Goal: Task Accomplishment & Management: Use online tool/utility

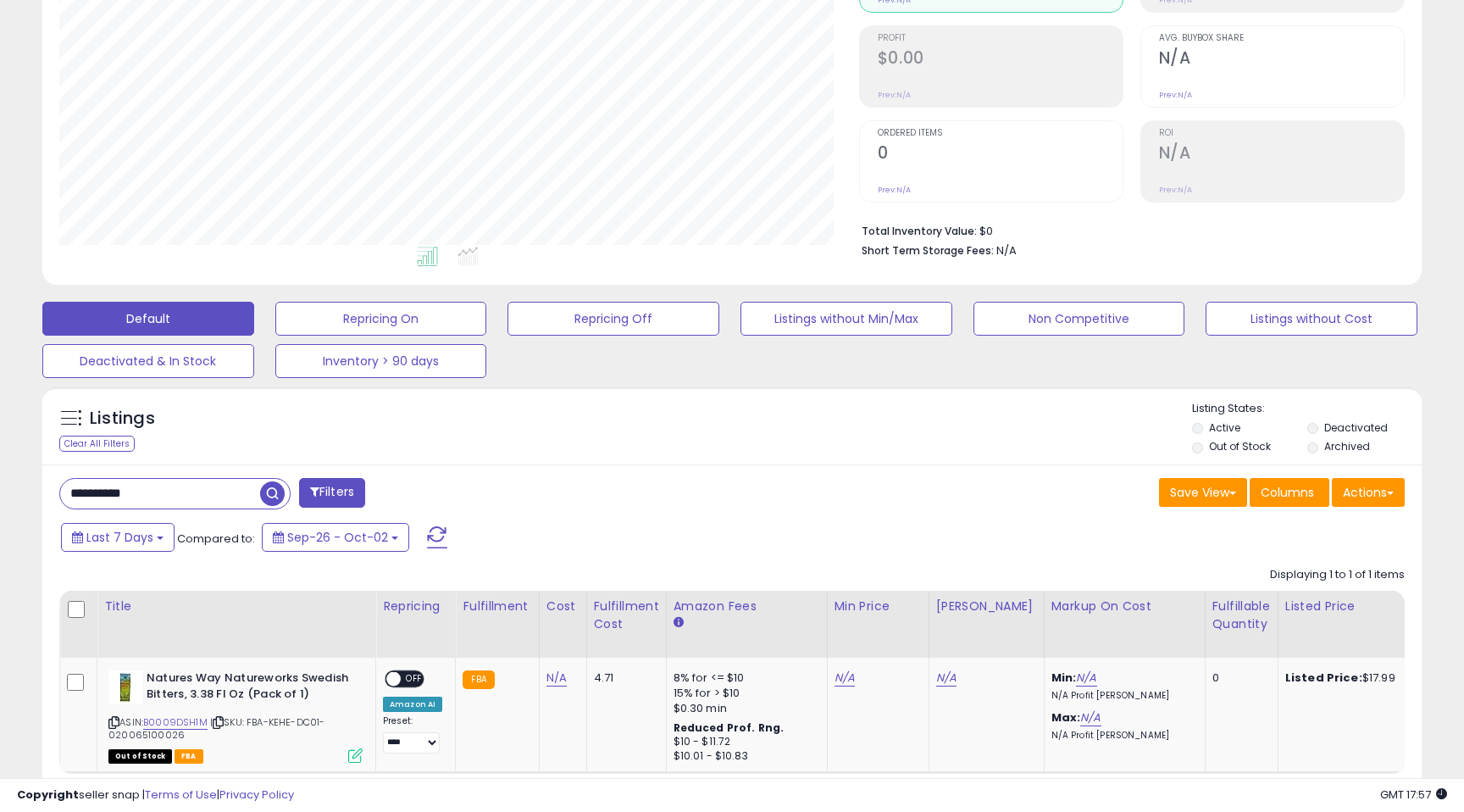
scroll to position [300, 0]
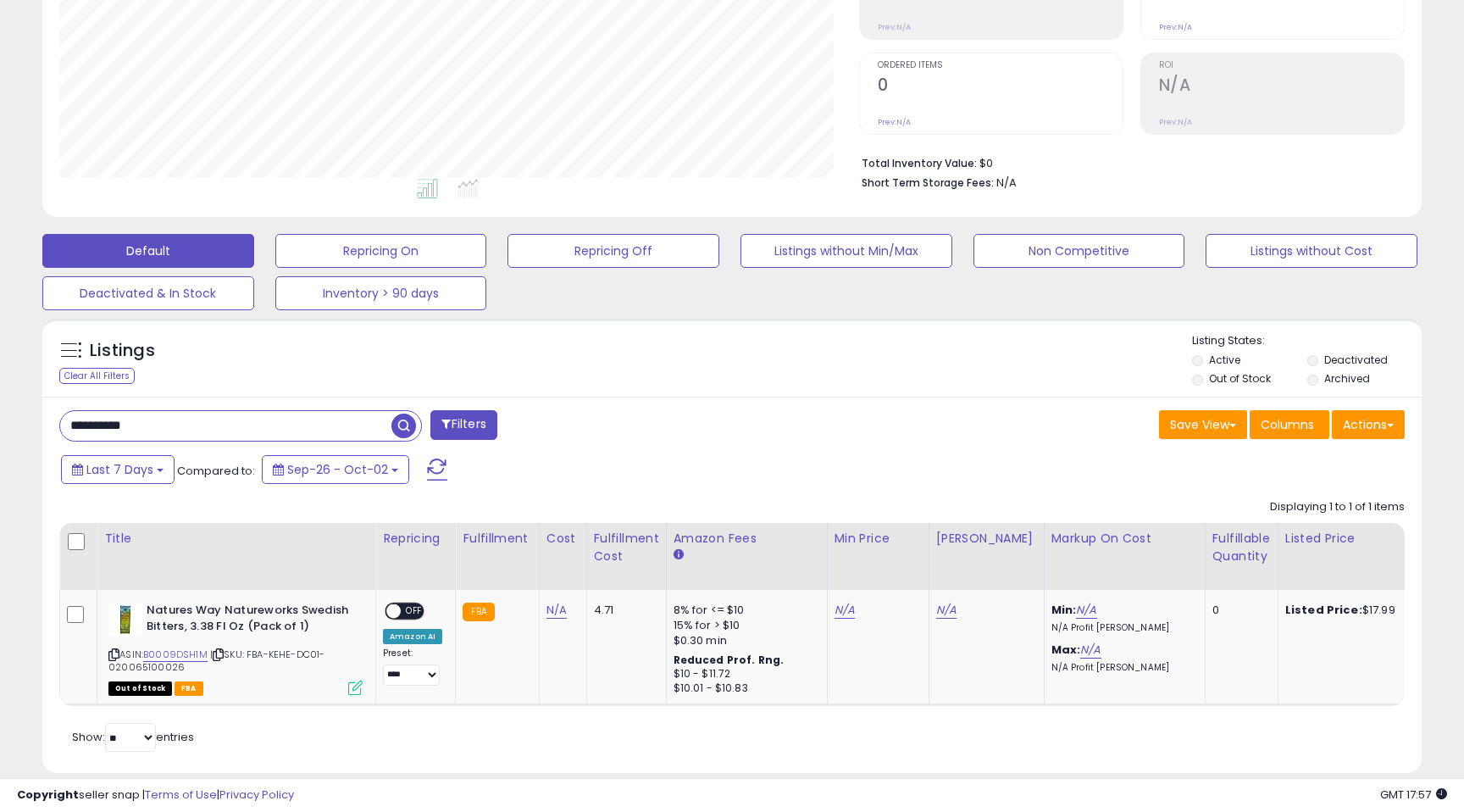
drag, startPoint x: 242, startPoint y: 425, endPoint x: 33, endPoint y: 409, distance: 209.6
click at [33, 409] on div "Listings Clear All Filters" at bounding box center [732, 552] width 1405 height 484
paste input "text"
type input "**********"
click at [406, 429] on span "button" at bounding box center [403, 426] width 25 height 25
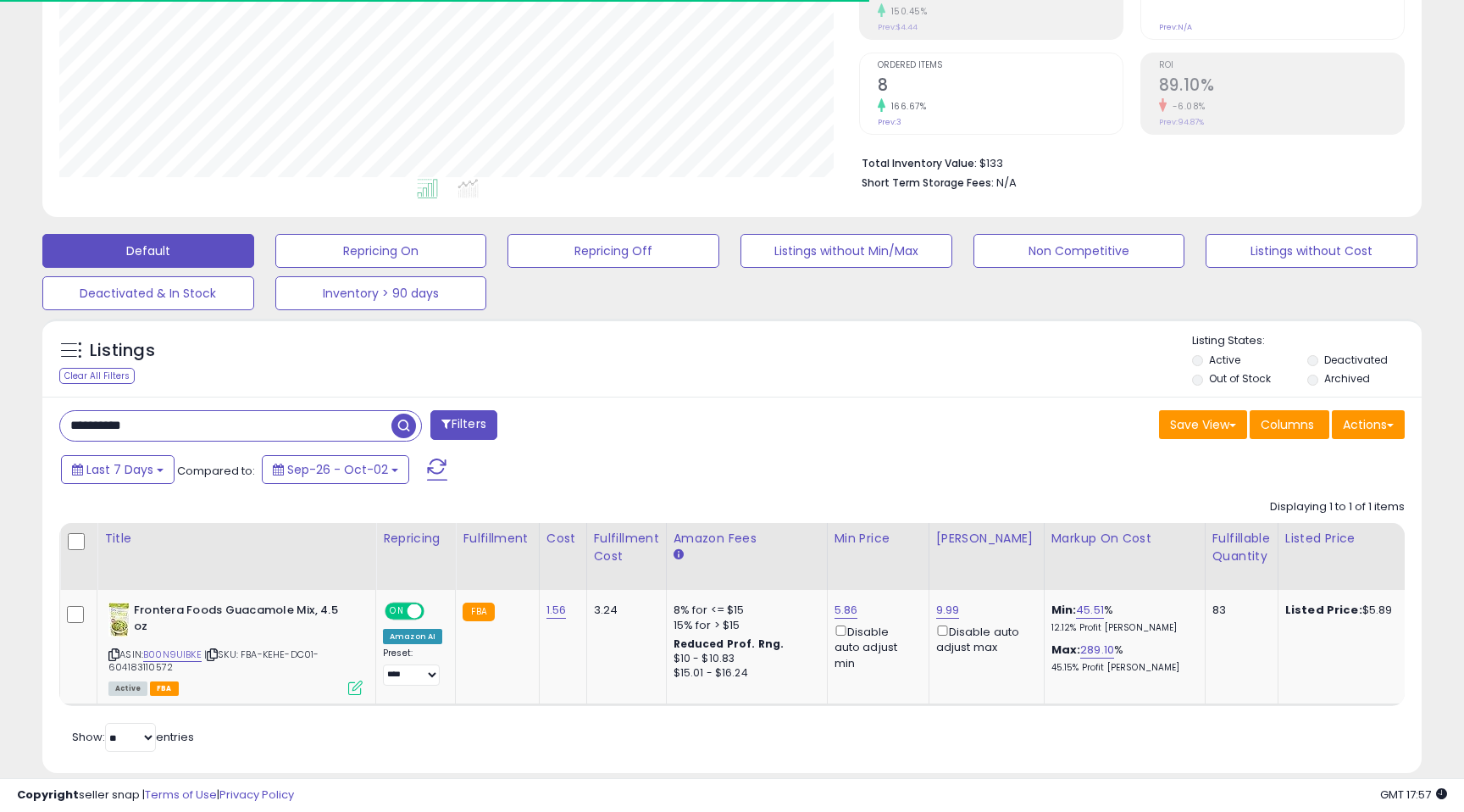
scroll to position [348, 799]
click at [838, 615] on link "5.86" at bounding box center [847, 609] width 24 height 17
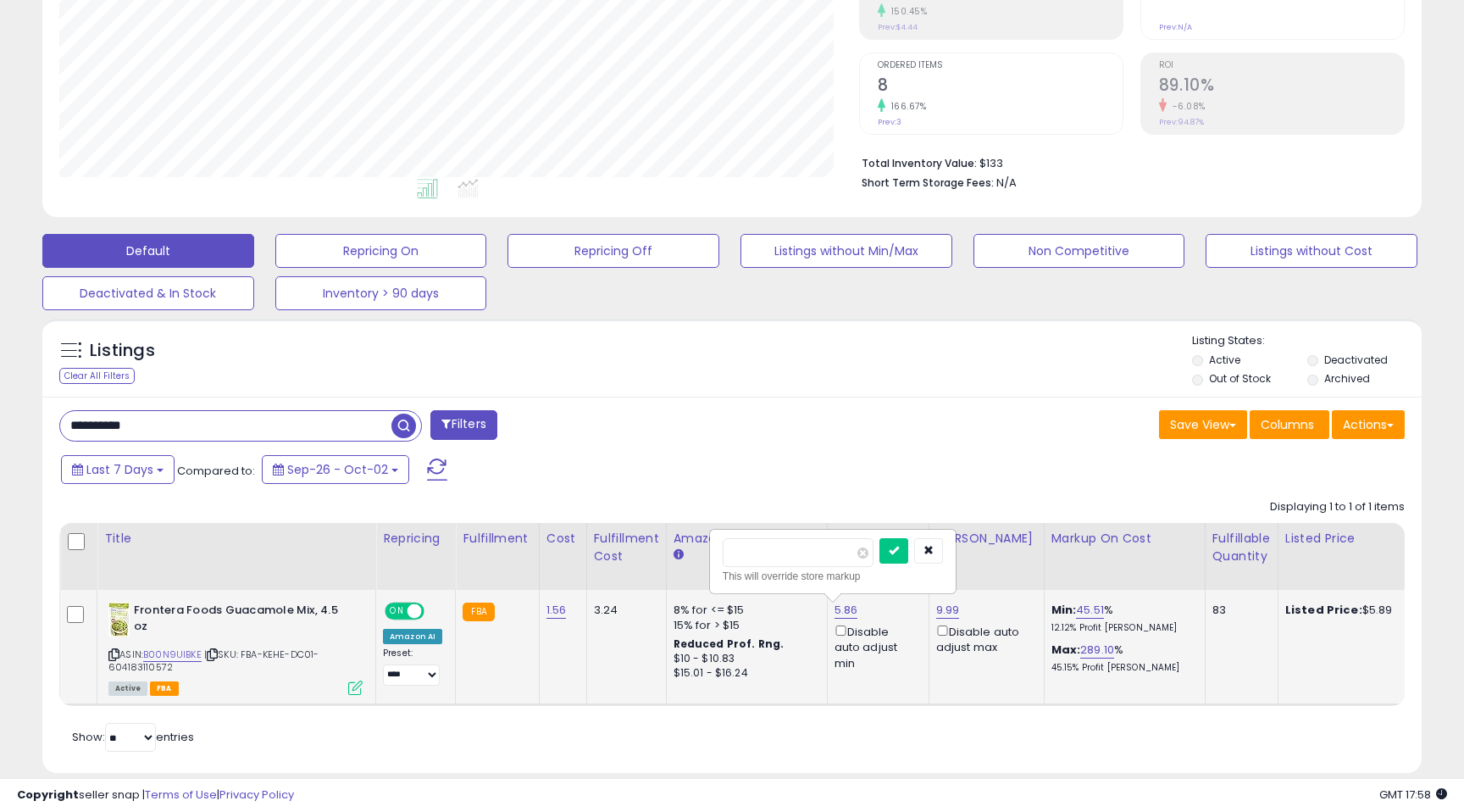
type input "*"
type input "****"
click at [899, 552] on icon "submit" at bounding box center [894, 550] width 10 height 10
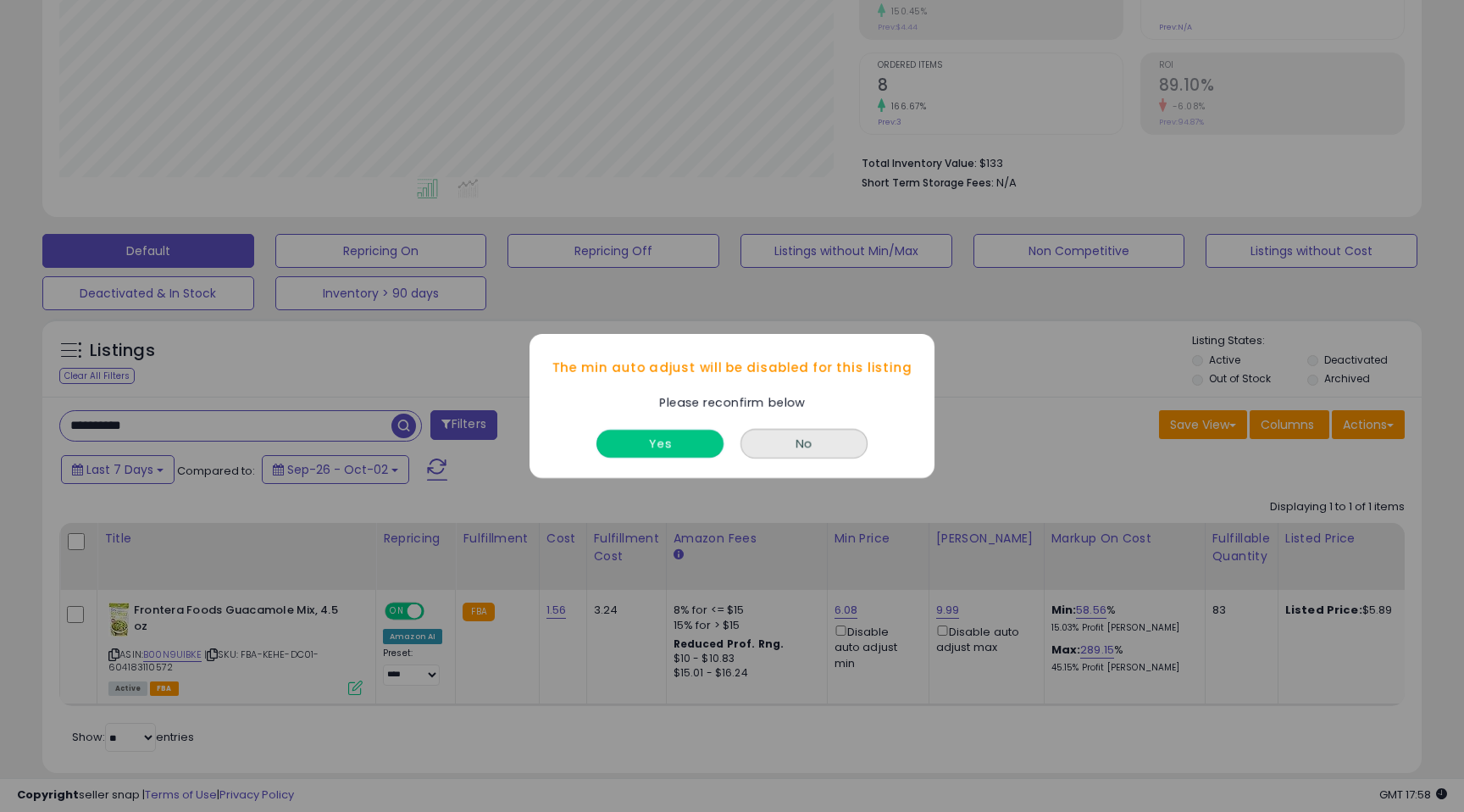
click at [689, 447] on button "Yes" at bounding box center [660, 444] width 127 height 28
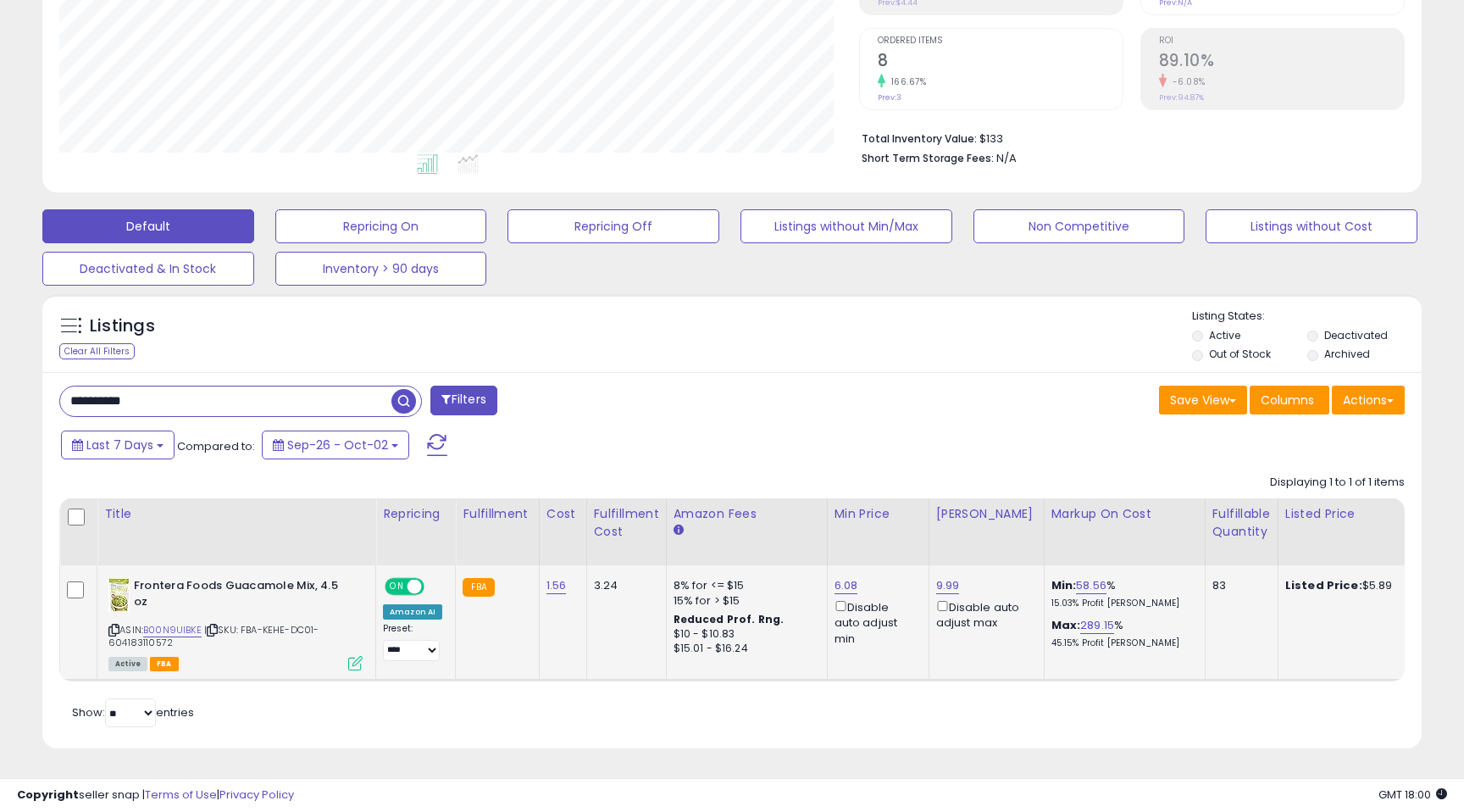
scroll to position [259, 0]
